Goal: Information Seeking & Learning: Find contact information

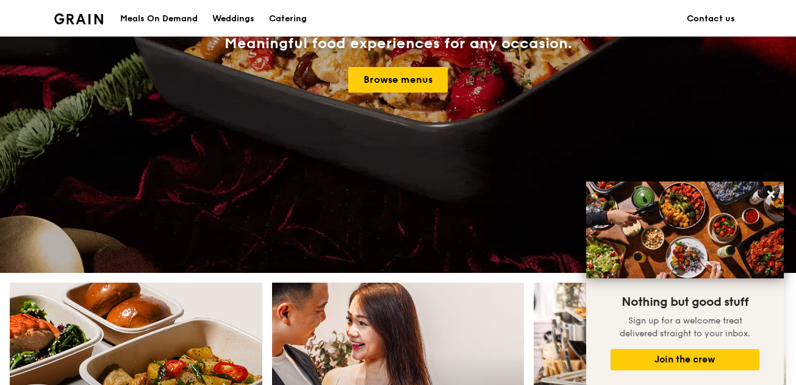
scroll to position [97, 0]
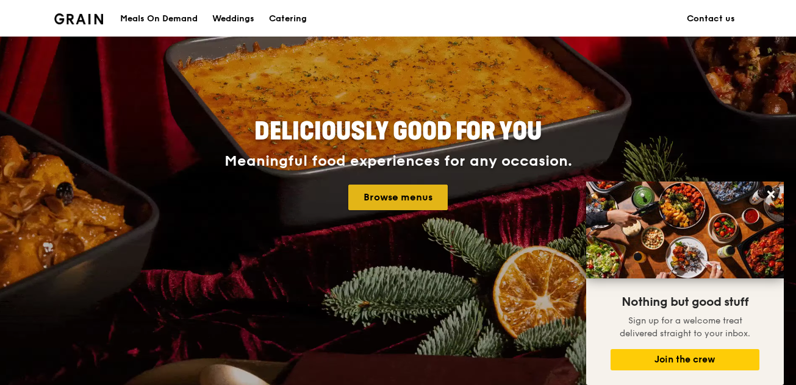
click at [399, 202] on link "Browse menus" at bounding box center [397, 198] width 99 height 26
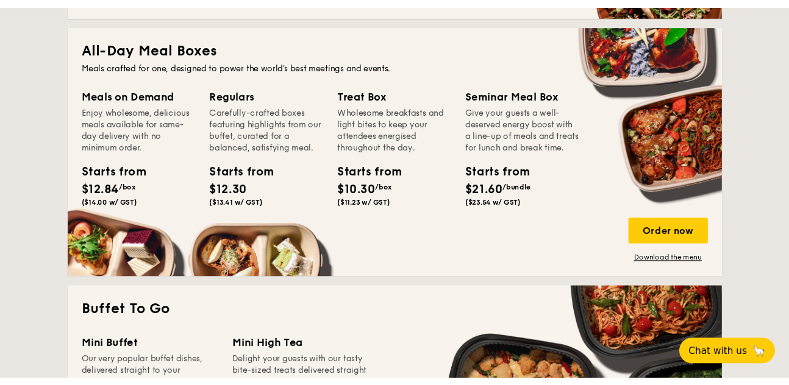
scroll to position [800, 0]
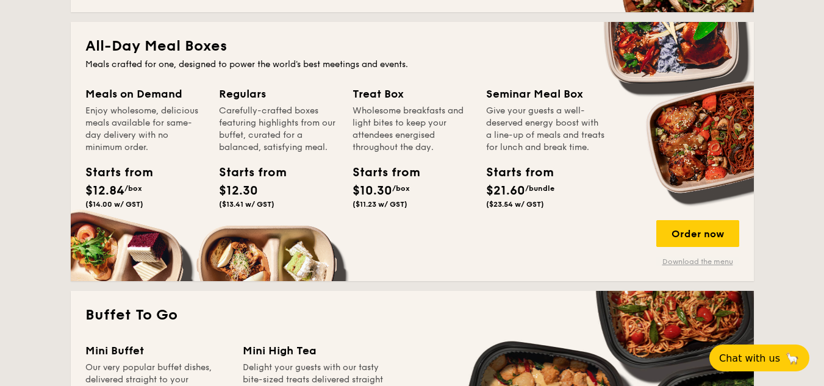
click at [707, 262] on link "Download the menu" at bounding box center [697, 262] width 83 height 10
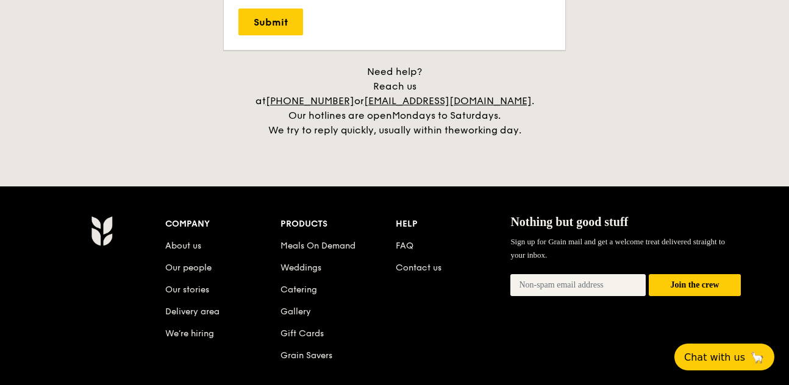
scroll to position [2809, 0]
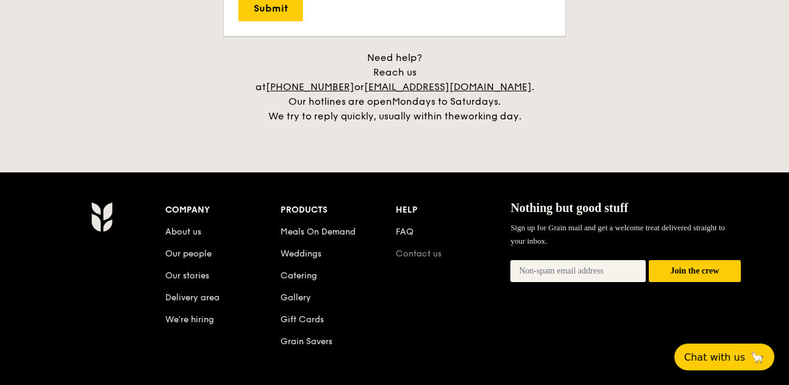
click at [415, 249] on link "Contact us" at bounding box center [419, 254] width 46 height 10
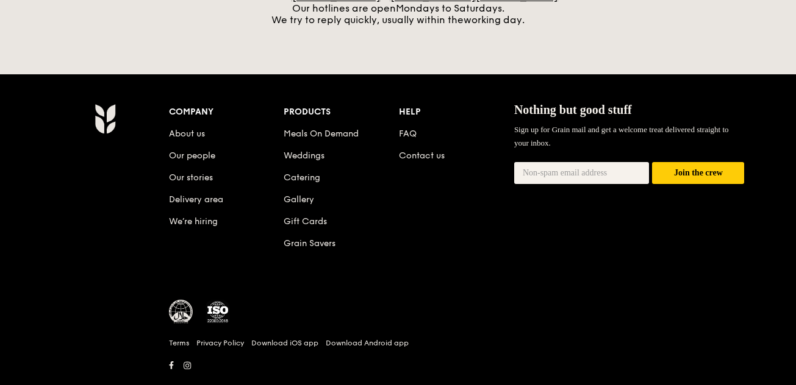
scroll to position [597, 0]
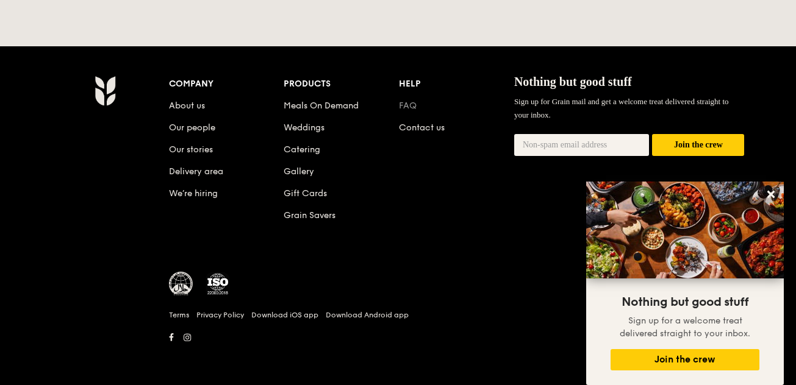
click at [410, 102] on link "FAQ" at bounding box center [408, 106] width 18 height 10
